Goal: Find specific page/section: Find specific page/section

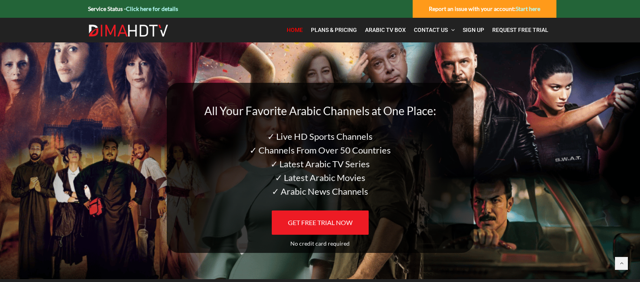
click at [142, 8] on link "Click here for details" at bounding box center [152, 8] width 52 height 7
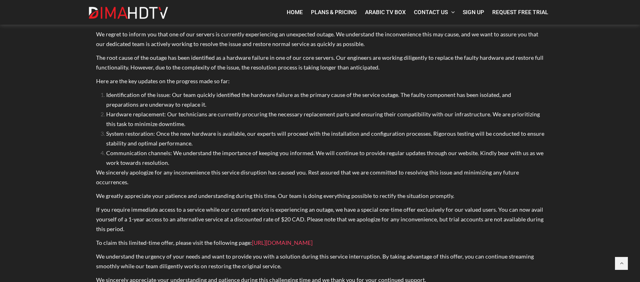
scroll to position [2530, 0]
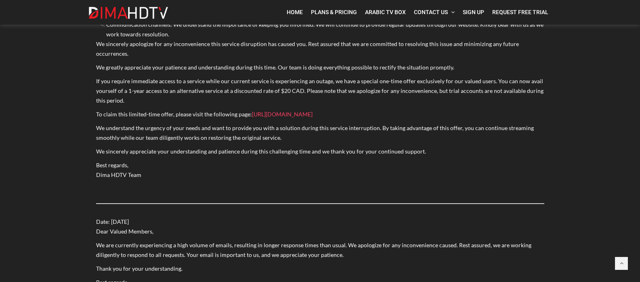
drag, startPoint x: 272, startPoint y: 121, endPoint x: 277, endPoint y: 35, distance: 86.1
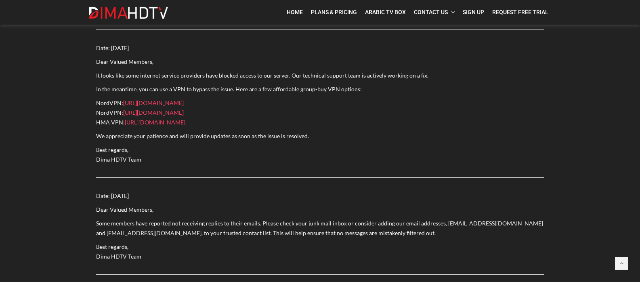
scroll to position [209, 0]
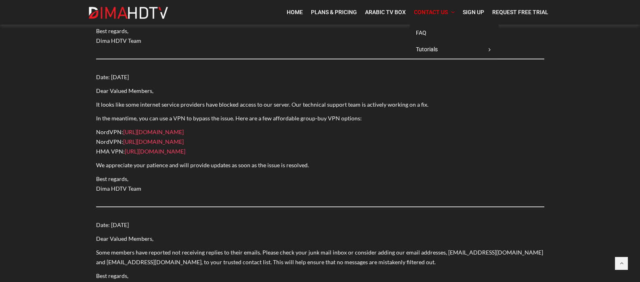
click at [448, 13] on span "Contact Us" at bounding box center [431, 12] width 34 height 6
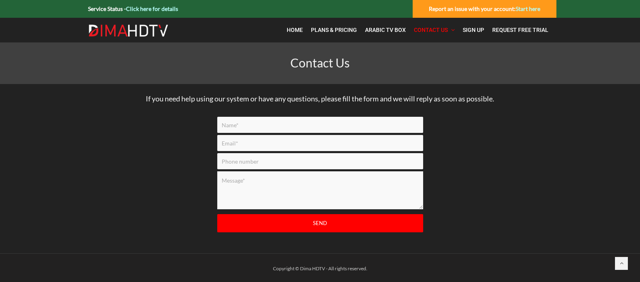
click at [145, 6] on link "Click here for details" at bounding box center [152, 8] width 52 height 7
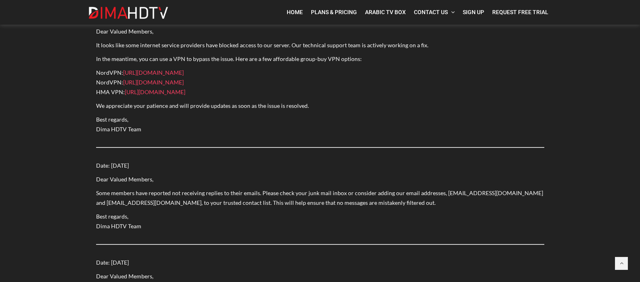
scroll to position [269, 0]
click at [385, 77] on p "NordVPN: [URL][DOMAIN_NAME] NordVPN: [URL][DOMAIN_NAME] HMA VPN: [URL][DOMAIN_N…" at bounding box center [320, 81] width 448 height 29
